Goal: Transaction & Acquisition: Purchase product/service

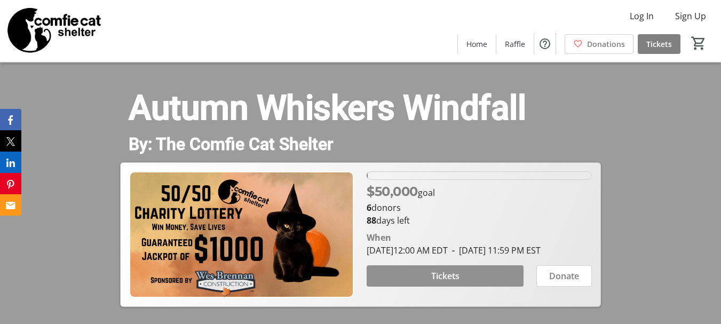
click at [438, 282] on span "Tickets" at bounding box center [445, 276] width 28 height 13
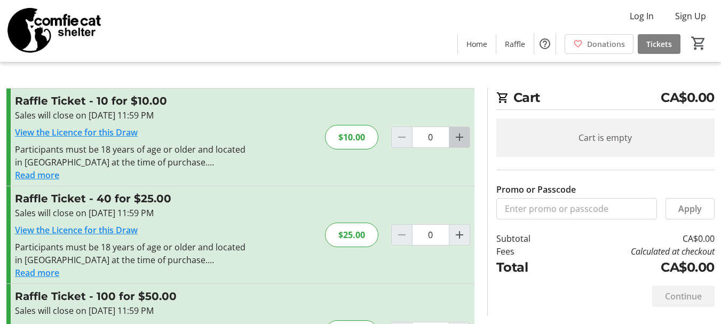
click at [457, 141] on mat-icon "Increment by one" at bounding box center [459, 137] width 13 height 13
type input "1"
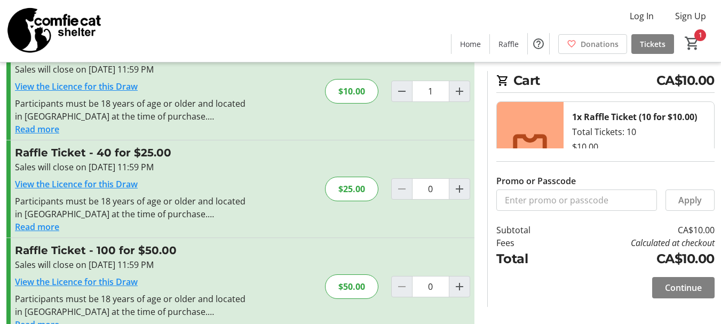
scroll to position [70, 0]
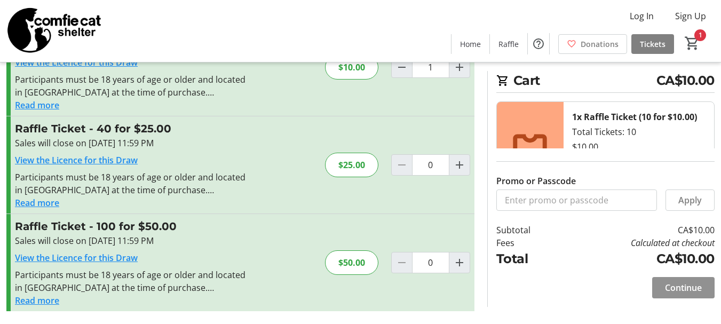
click at [678, 282] on span "Continue" at bounding box center [683, 287] width 37 height 13
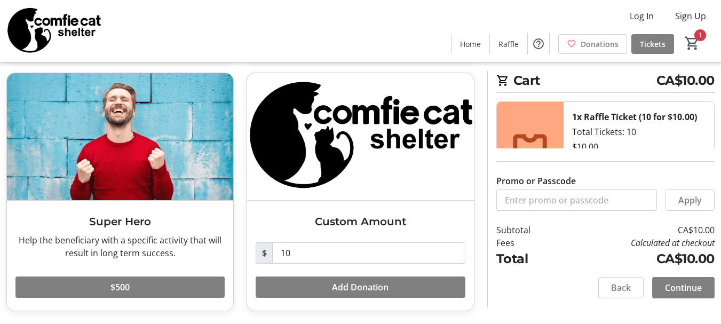
scroll to position [295, 0]
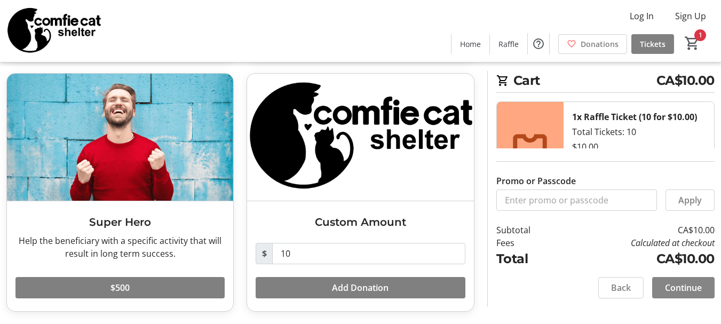
click at [682, 285] on span "Continue" at bounding box center [683, 287] width 37 height 13
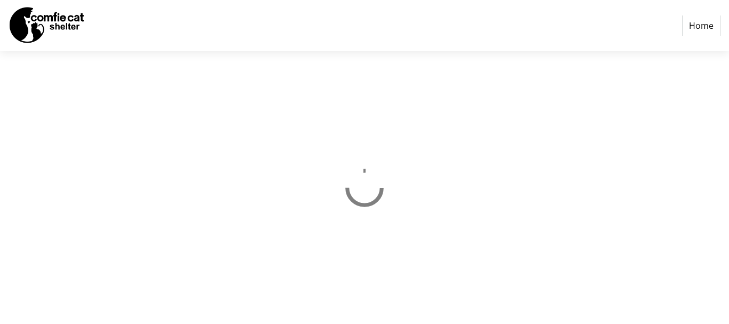
select select "CA"
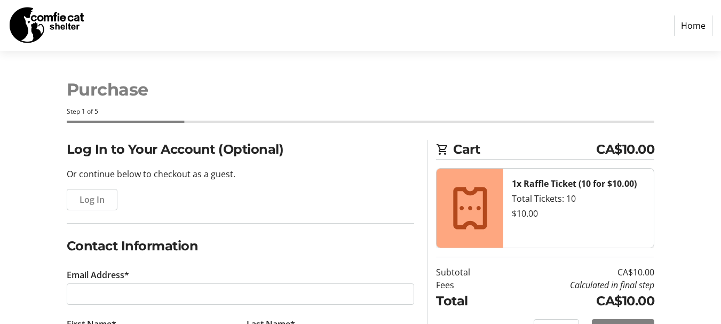
scroll to position [87, 0]
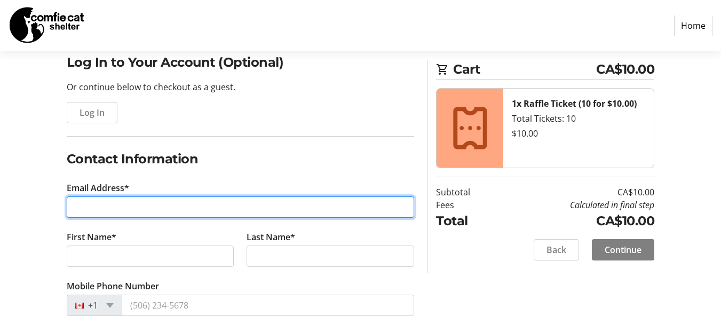
click at [77, 210] on input "Email Address*" at bounding box center [241, 206] width 348 height 21
type input "[EMAIL_ADDRESS][DOMAIN_NAME]"
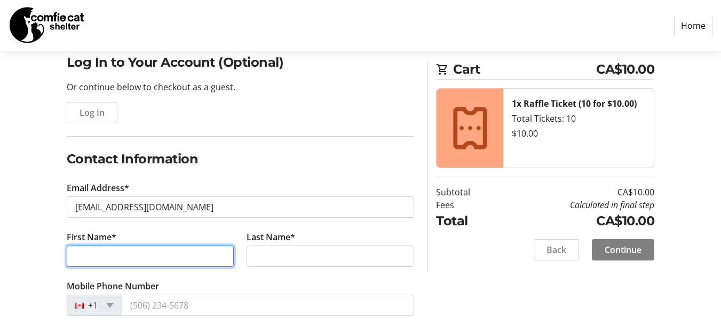
type input "[PERSON_NAME]"
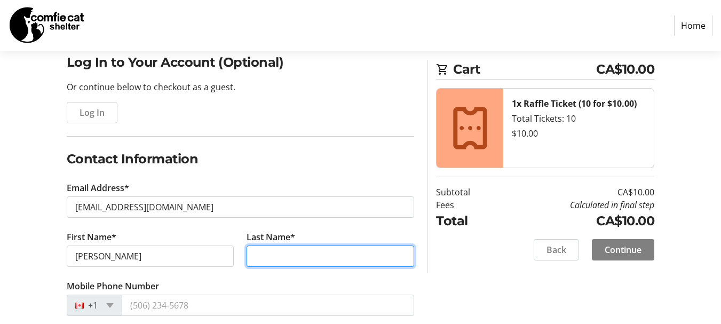
type input "[PERSON_NAME]"
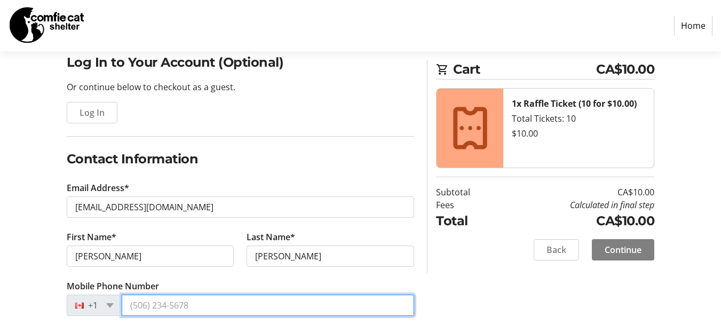
type input "[PHONE_NUMBER]"
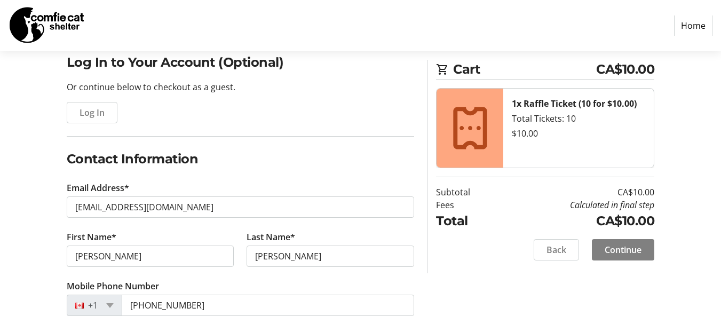
type input "[STREET_ADDRESS][PERSON_NAME]"
type input "Apt 214"
type input "Barrie"
select select "ON"
type input "L4N 0M3"
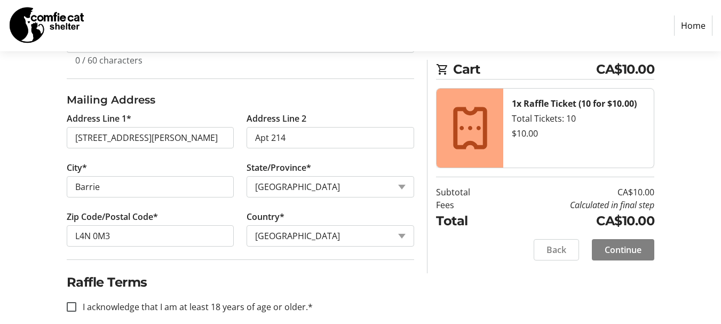
scroll to position [465, 0]
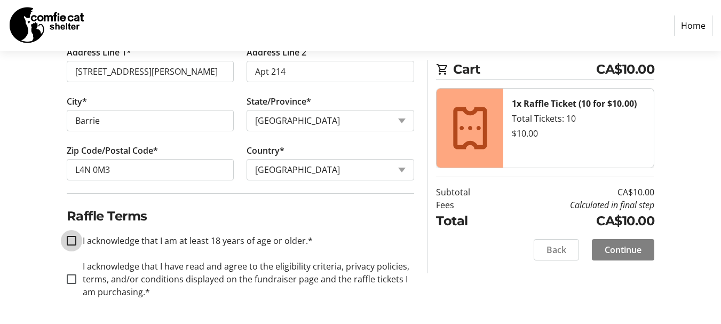
click at [74, 242] on input "I acknowledge that I am at least 18 years of age or older.*" at bounding box center [72, 241] width 10 height 10
checkbox input "true"
click at [70, 280] on input "I acknowledge that I have read and agree to the eligibility criteria, privacy p…" at bounding box center [72, 279] width 10 height 10
checkbox input "true"
click at [630, 255] on span "Continue" at bounding box center [623, 249] width 37 height 13
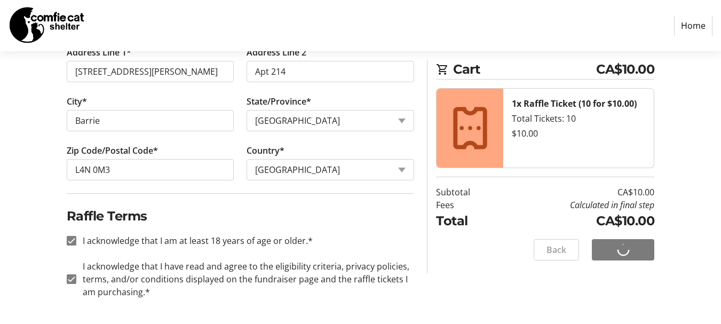
scroll to position [29, 0]
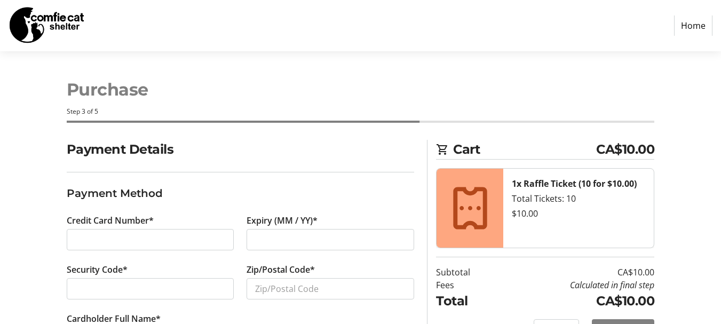
scroll to position [50, 0]
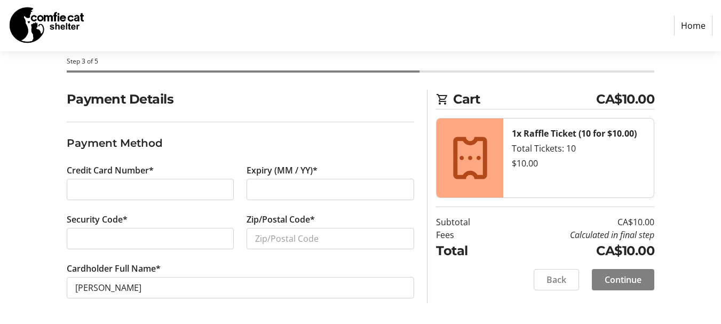
click at [254, 189] on div at bounding box center [331, 189] width 168 height 21
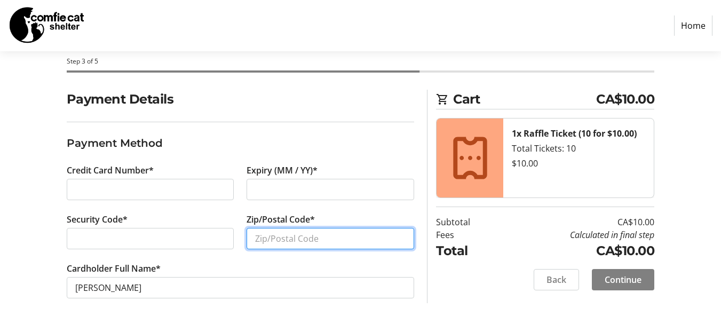
click at [260, 238] on input "Zip/Postal Code*" at bounding box center [331, 238] width 168 height 21
type input "L4N0M3"
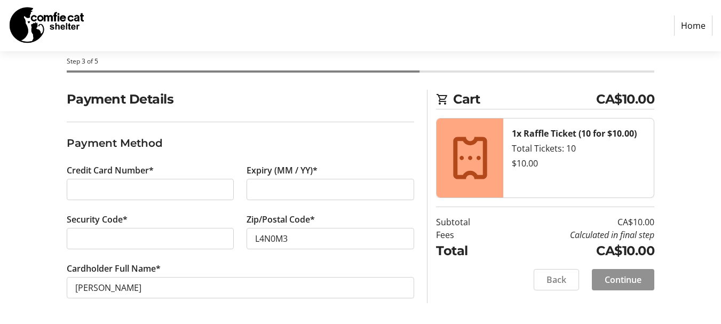
click at [627, 279] on span "Continue" at bounding box center [623, 279] width 37 height 13
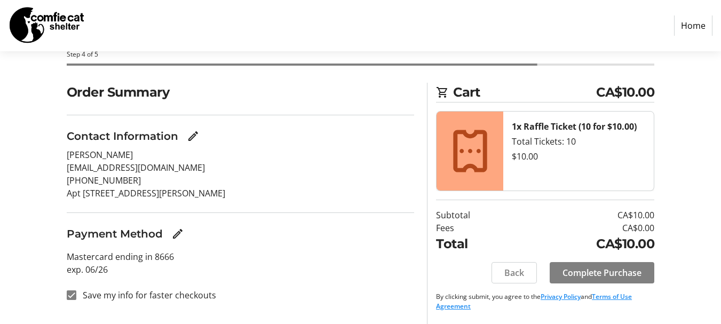
scroll to position [57, 0]
click at [616, 271] on span "Complete Purchase" at bounding box center [602, 273] width 79 height 13
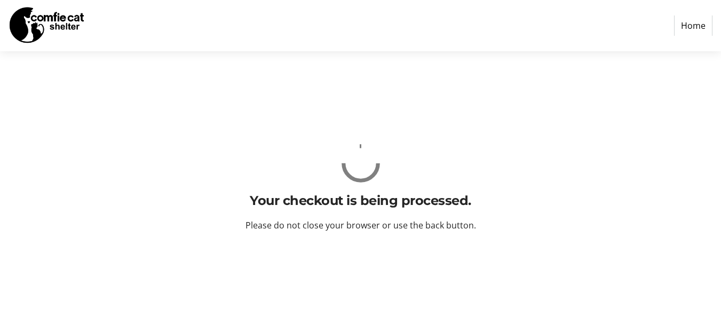
scroll to position [0, 0]
